Goal: Task Accomplishment & Management: Use online tool/utility

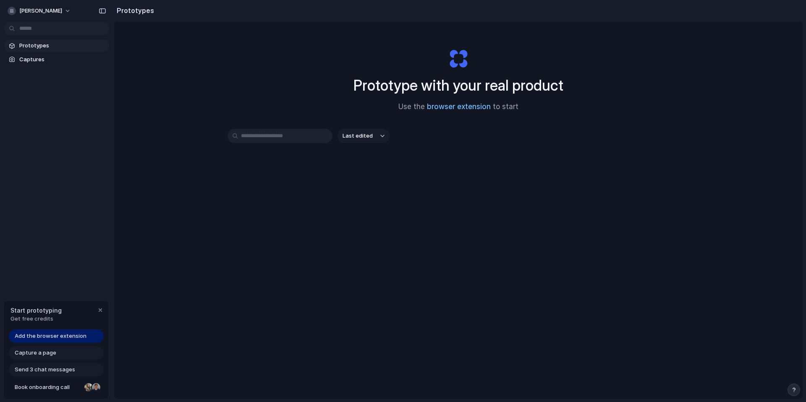
click at [461, 107] on link "browser extension" at bounding box center [459, 106] width 64 height 8
click at [66, 353] on div "Capture a page" at bounding box center [56, 352] width 95 height 13
click at [41, 355] on span "Capture a page" at bounding box center [36, 353] width 42 height 8
click at [243, 286] on div "Prototype with your real product Use the browser extension to start Last edited" at bounding box center [458, 232] width 689 height 422
click at [40, 55] on span "Captures" at bounding box center [62, 59] width 86 height 8
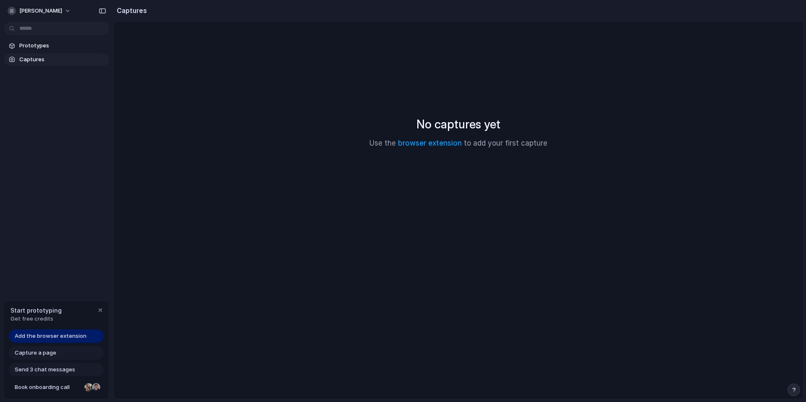
click at [128, 11] on h2 "Captures" at bounding box center [130, 10] width 34 height 10
click at [40, 55] on link "Captures" at bounding box center [56, 59] width 105 height 13
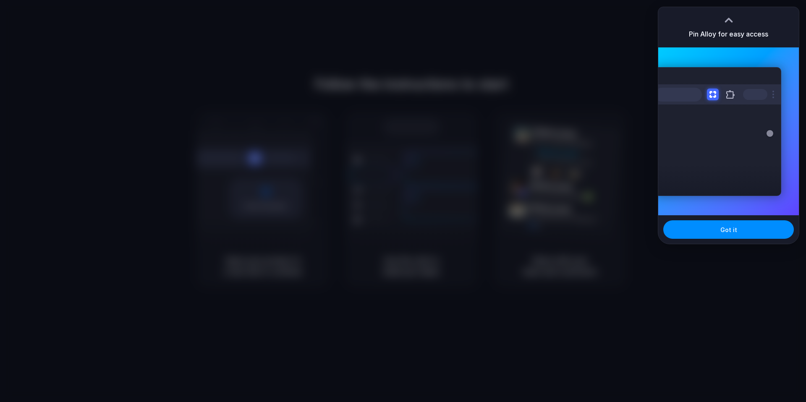
click at [282, 48] on div at bounding box center [403, 201] width 806 height 402
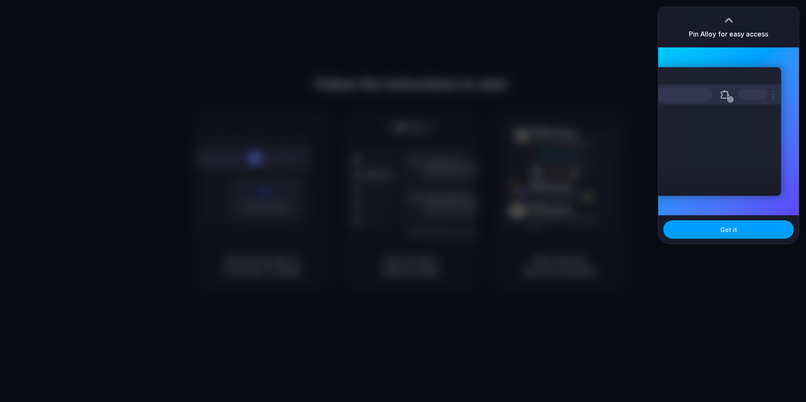
click at [713, 230] on button "Got it" at bounding box center [728, 229] width 131 height 18
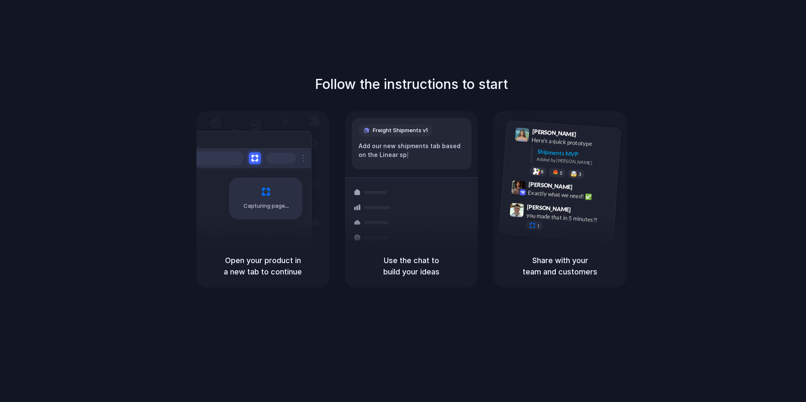
click at [665, 268] on div "Follow the instructions to start Capturing page Open your product in a new tab …" at bounding box center [411, 180] width 806 height 213
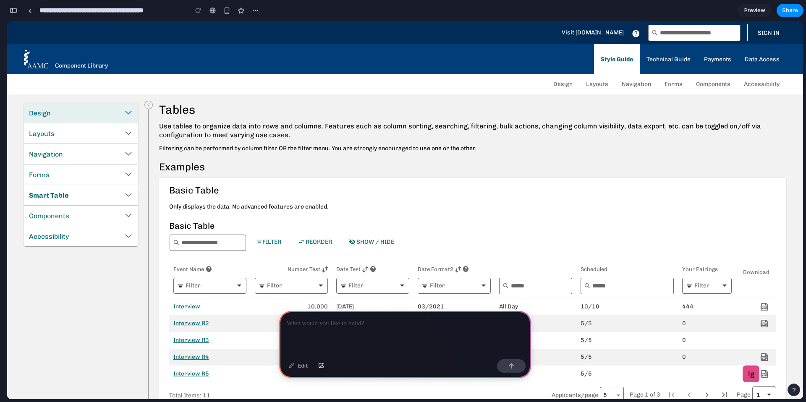
click at [129, 112] on icon at bounding box center [128, 113] width 16 height 16
click at [126, 134] on icon at bounding box center [128, 133] width 16 height 16
click at [353, 336] on div at bounding box center [405, 333] width 252 height 45
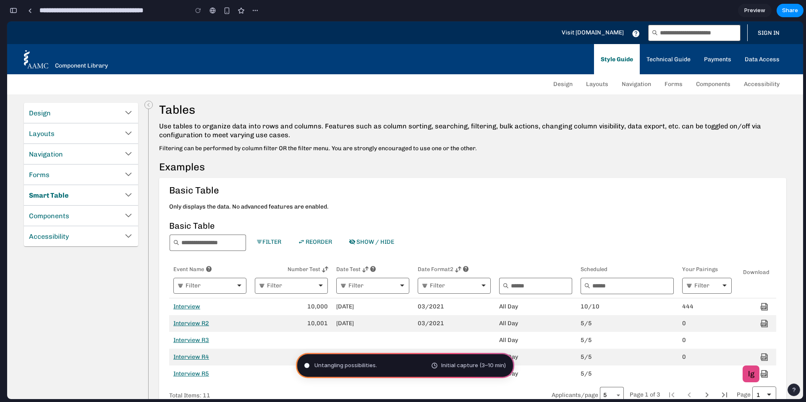
click at [496, 165] on h2 "Examples" at bounding box center [472, 167] width 627 height 12
click at [753, 8] on span "Preview" at bounding box center [754, 10] width 21 height 8
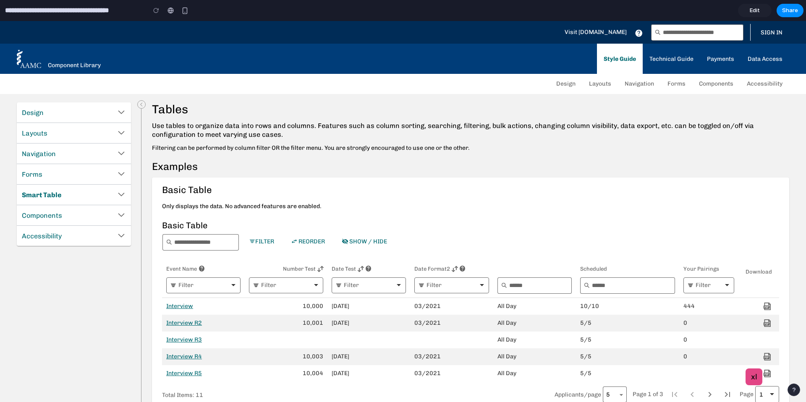
click at [502, 151] on p "Filtering can be performed by column filter OR the filter menu. You are strongl…" at bounding box center [470, 148] width 637 height 8
click at [756, 5] on link "Edit" at bounding box center [755, 10] width 34 height 13
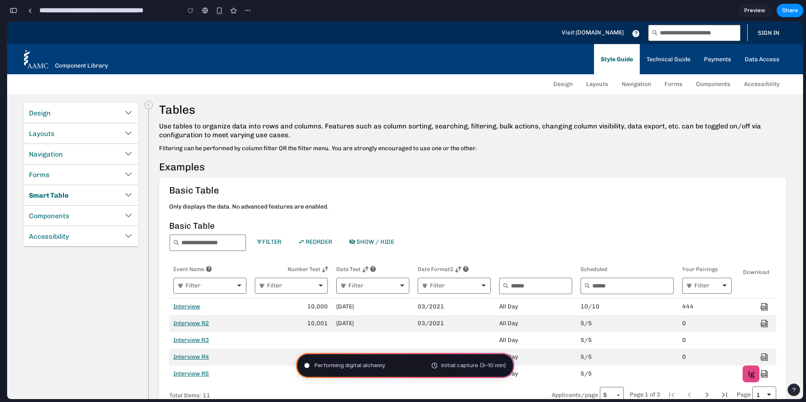
click at [448, 363] on span "Initial capture (3–10 min)" at bounding box center [473, 365] width 65 height 8
click at [406, 366] on div "Performing digital alchemy .. Initial capture (3–10 min)" at bounding box center [405, 365] width 218 height 25
click at [219, 7] on div "button" at bounding box center [219, 10] width 7 height 7
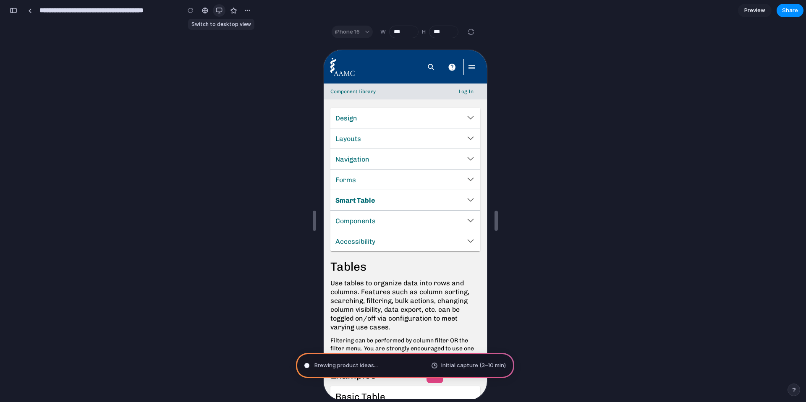
click at [220, 10] on div "button" at bounding box center [219, 10] width 7 height 7
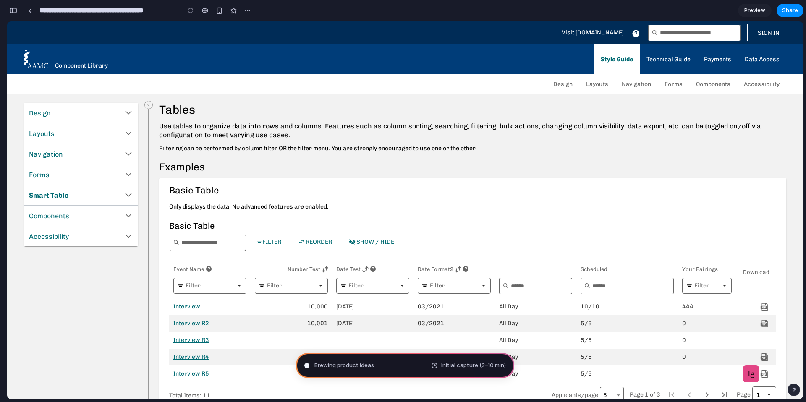
click at [310, 364] on div "Brewing product ideas" at bounding box center [339, 365] width 70 height 8
click at [453, 366] on span "Initial capture (3–10 min)" at bounding box center [473, 365] width 65 height 8
click at [89, 177] on link "Forms" at bounding box center [81, 175] width 114 height 20
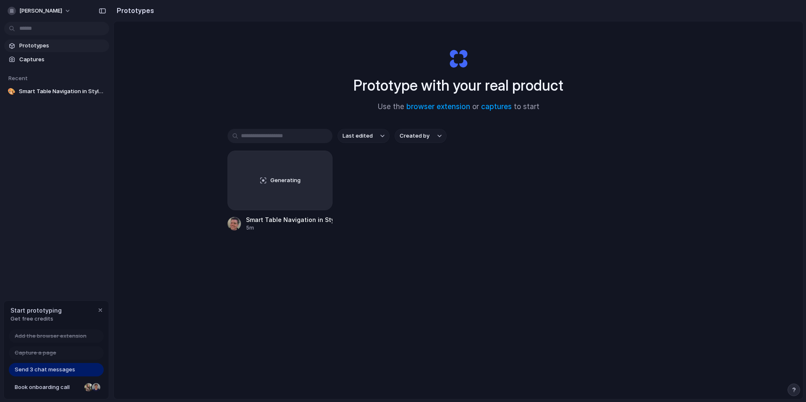
click at [45, 372] on span "Send 3 chat messages" at bounding box center [45, 370] width 60 height 8
click at [50, 372] on span "Send 3 chat messages" at bounding box center [45, 370] width 60 height 8
click at [55, 388] on span "Book onboarding call" at bounding box center [48, 387] width 66 height 8
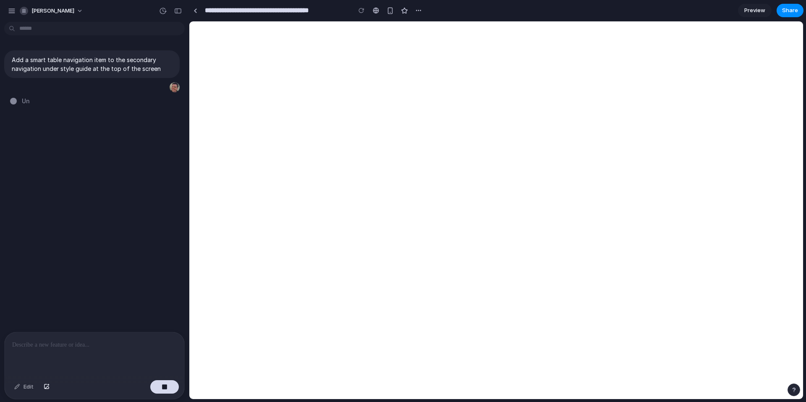
type input "**********"
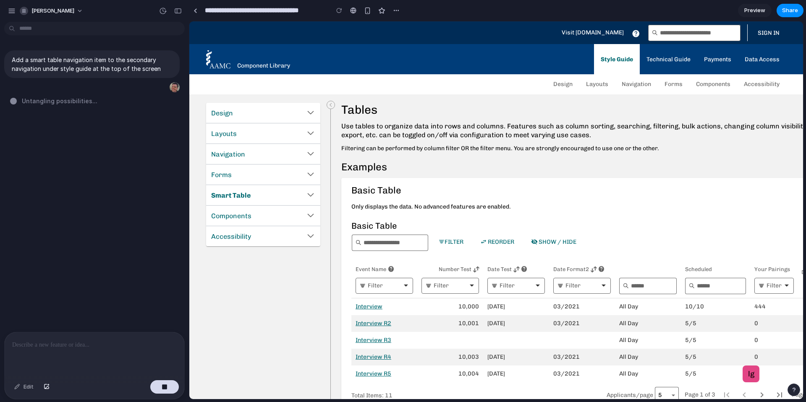
click at [97, 343] on p at bounding box center [94, 345] width 165 height 10
click at [163, 390] on button "button" at bounding box center [164, 386] width 29 height 13
click at [86, 348] on div at bounding box center [95, 354] width 180 height 44
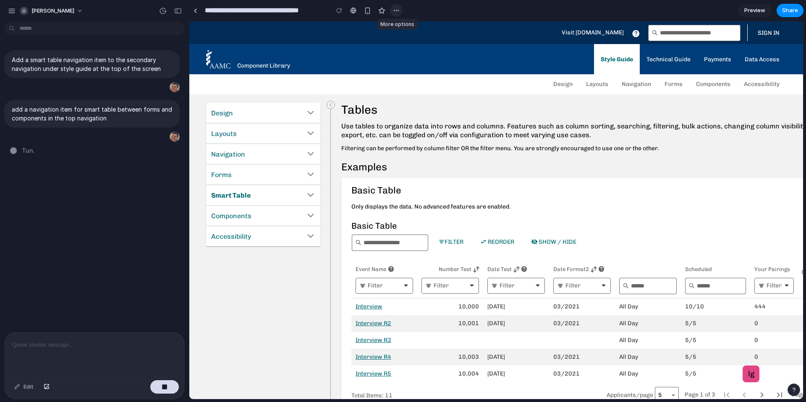
click at [394, 10] on div "button" at bounding box center [396, 10] width 7 height 7
click at [393, 10] on div "Duplicate Delete" at bounding box center [403, 201] width 806 height 402
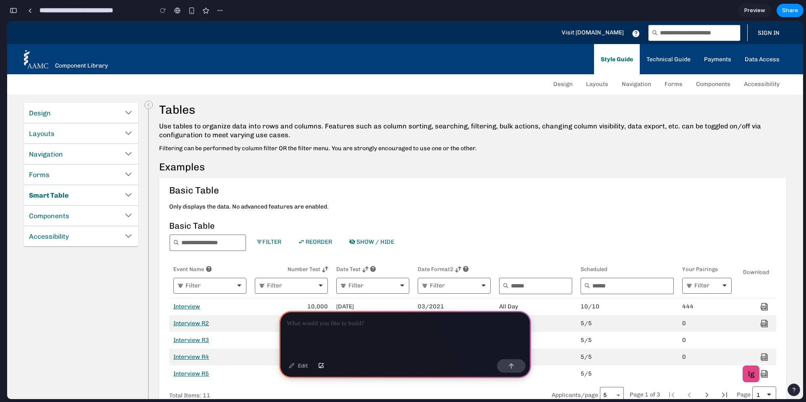
click at [10, 11] on div "button" at bounding box center [14, 11] width 8 height 6
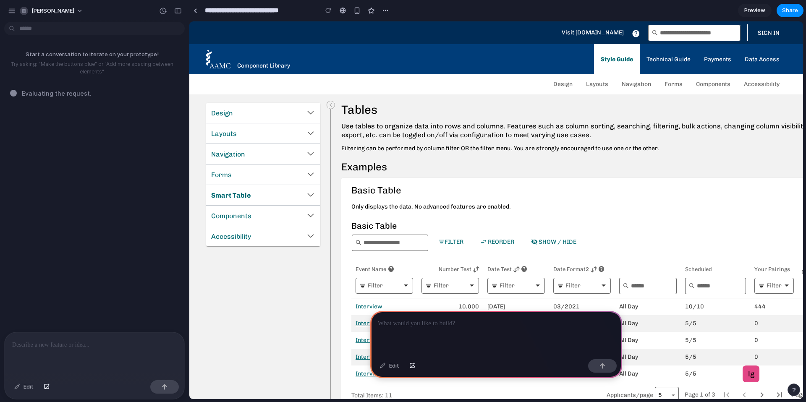
click at [113, 371] on div at bounding box center [95, 354] width 180 height 44
click at [533, 362] on div "Edit" at bounding box center [496, 367] width 252 height 22
drag, startPoint x: 706, startPoint y: 353, endPoint x: 446, endPoint y: 302, distance: 265.2
click at [59, 361] on div at bounding box center [95, 354] width 180 height 44
